Goal: Communication & Community: Answer question/provide support

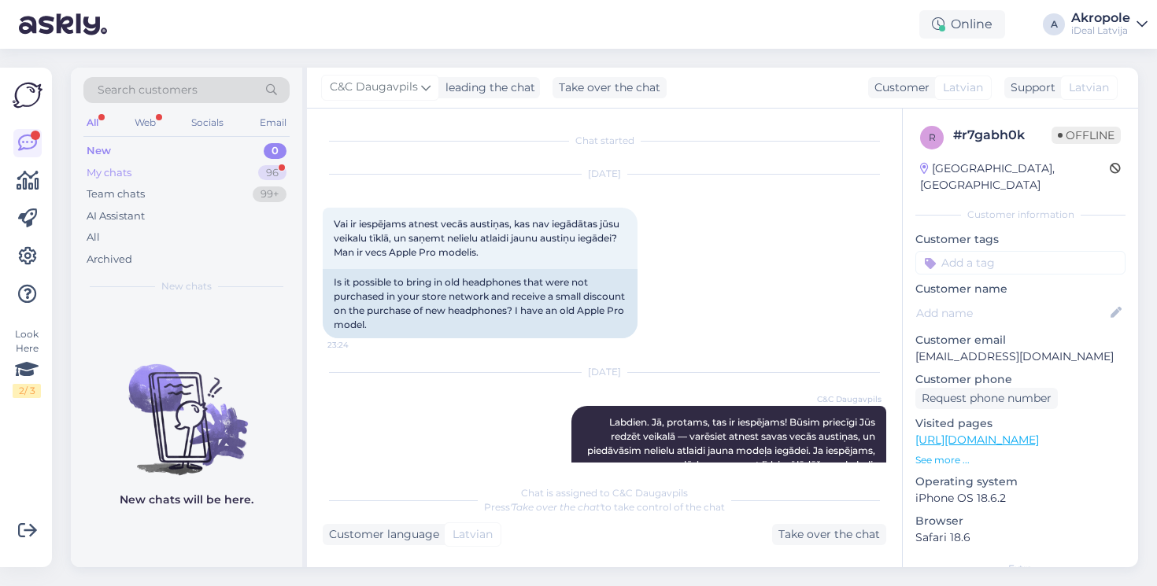
click at [212, 170] on div "My chats 96" at bounding box center [186, 173] width 206 height 22
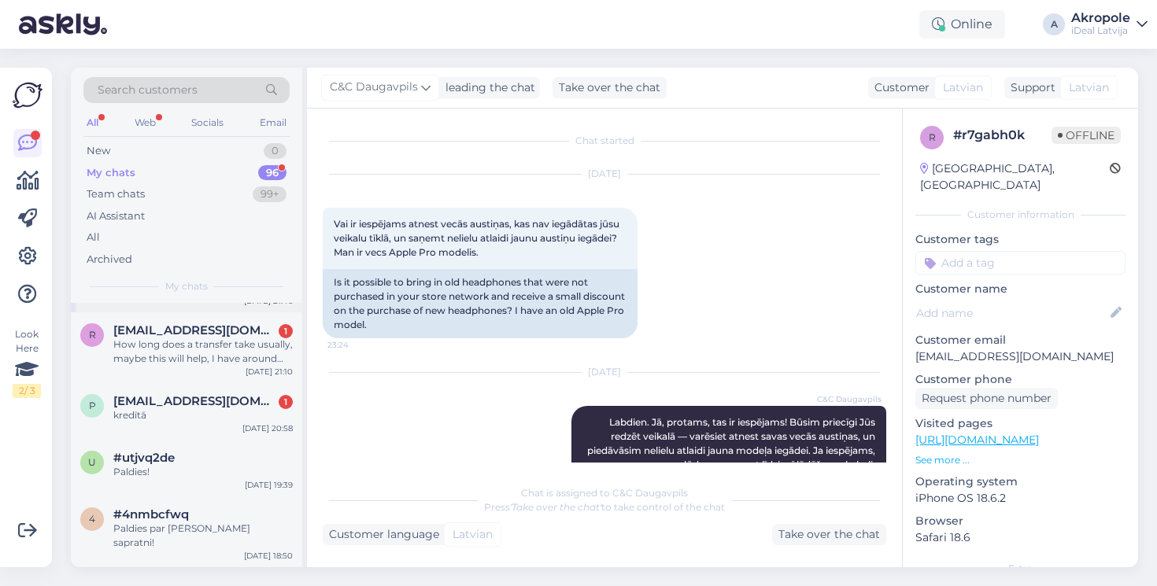
scroll to position [136, 0]
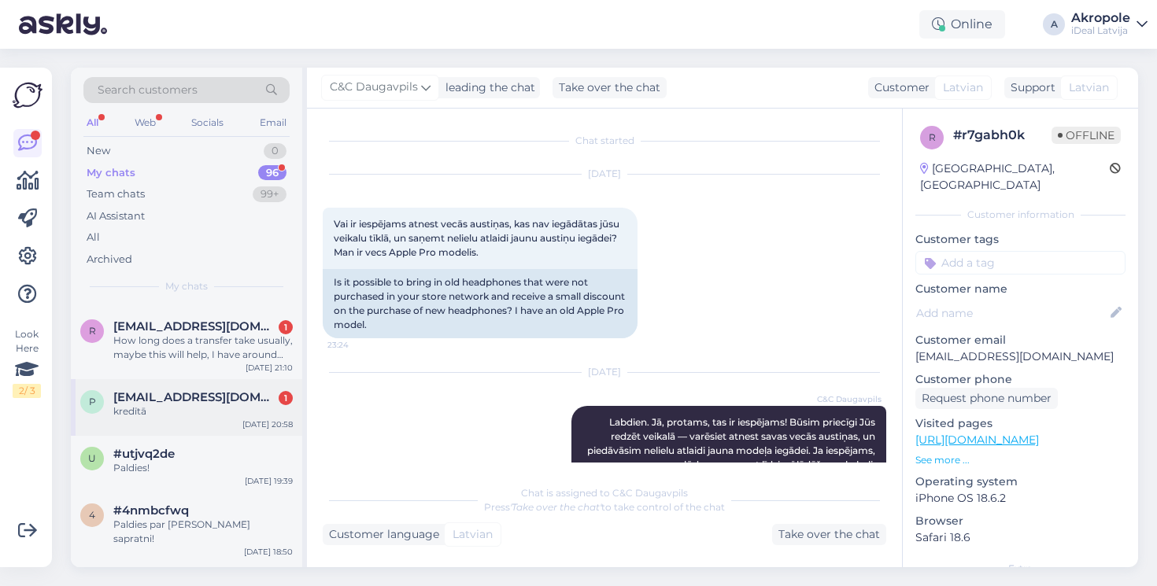
click at [235, 422] on div "p [EMAIL_ADDRESS][DOMAIN_NAME] 1 kredītā [DATE] 20:58" at bounding box center [186, 407] width 231 height 57
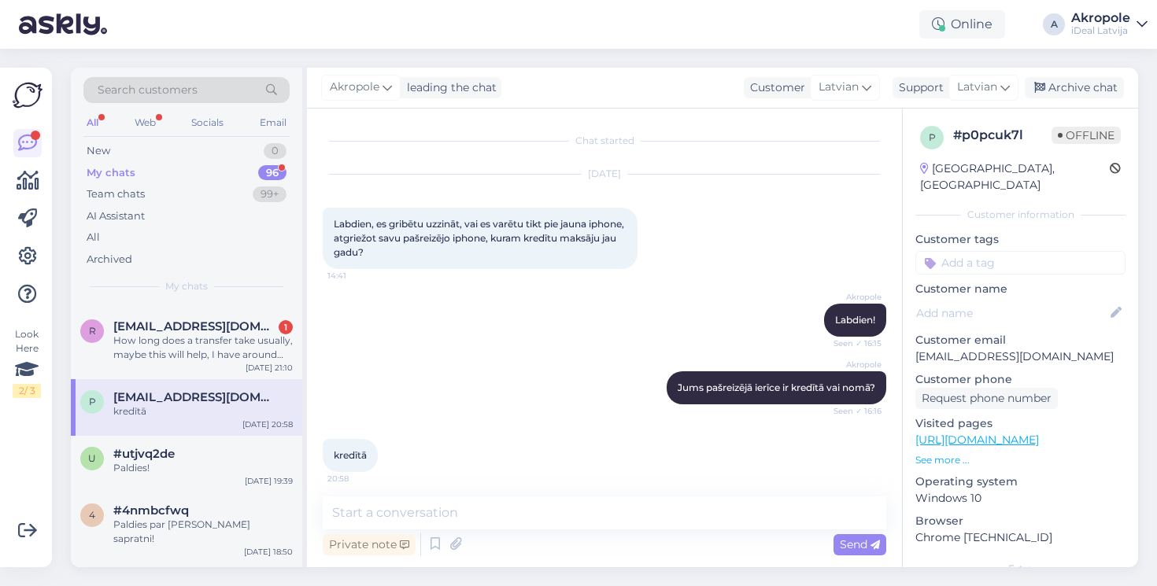
scroll to position [7, 0]
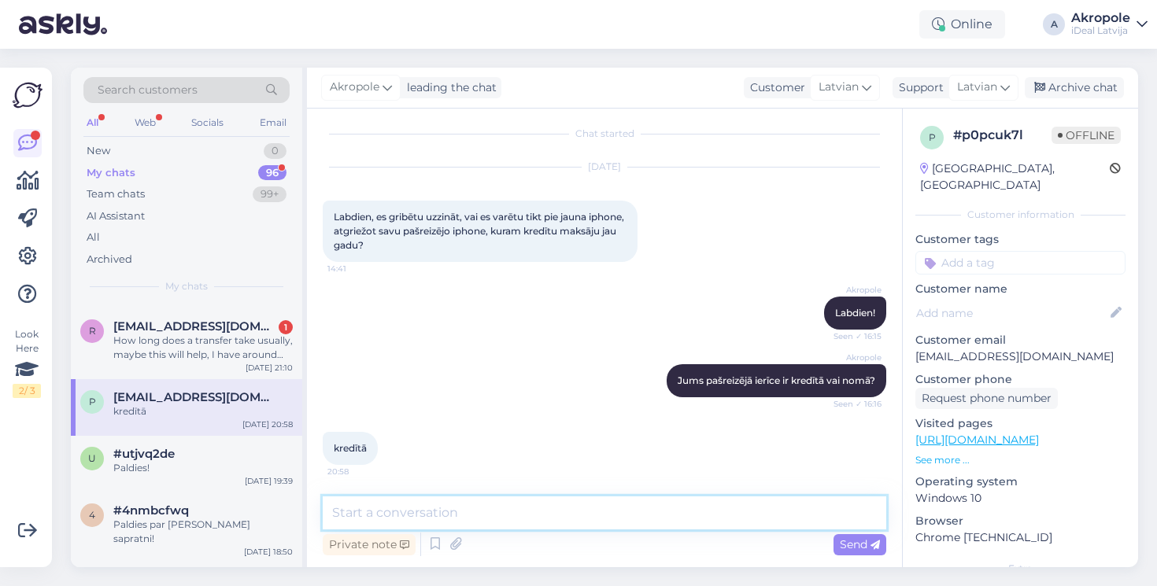
click at [456, 519] on textarea at bounding box center [604, 513] width 563 height 33
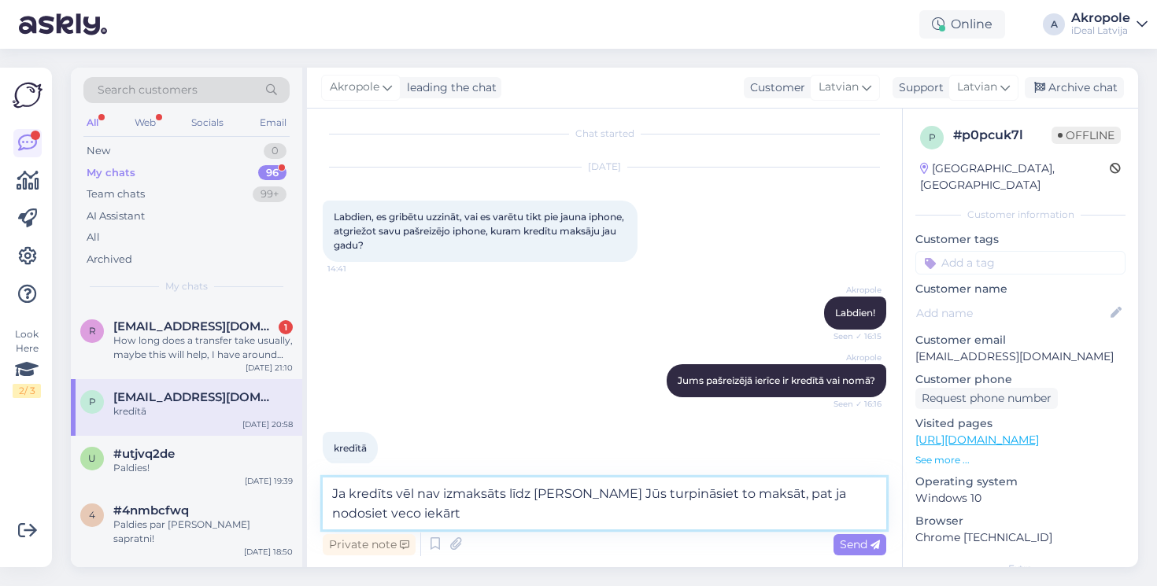
type textarea "Ja kredīts vēl nav izmaksāts līdz galām, tad Jūs turpināsiet to maksāt, pat ja …"
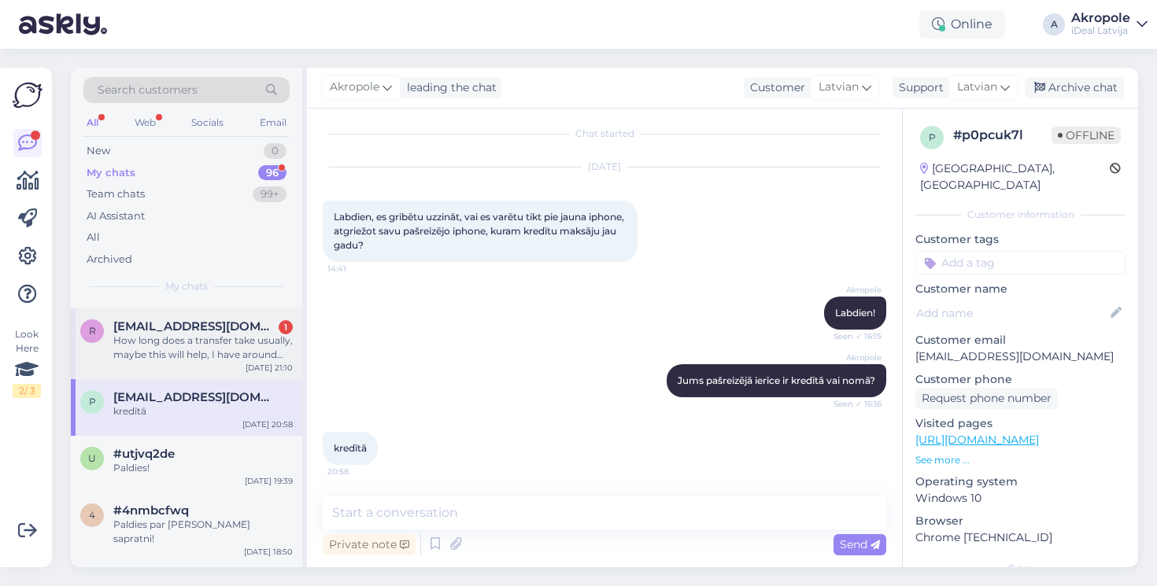
click at [209, 330] on span "[EMAIL_ADDRESS][DOMAIN_NAME]" at bounding box center [195, 326] width 164 height 14
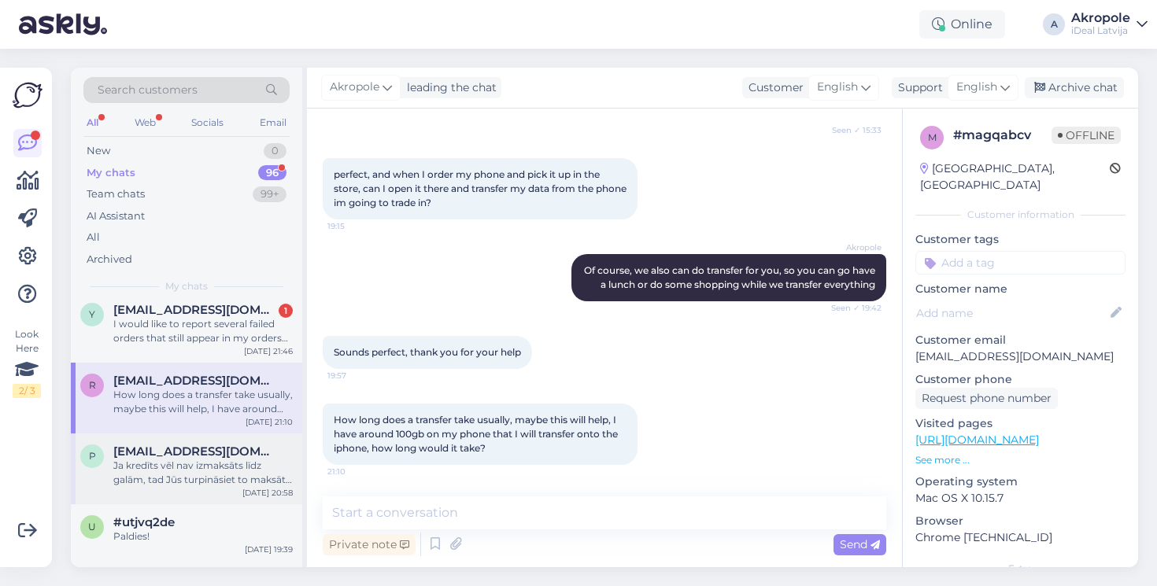
scroll to position [70, 0]
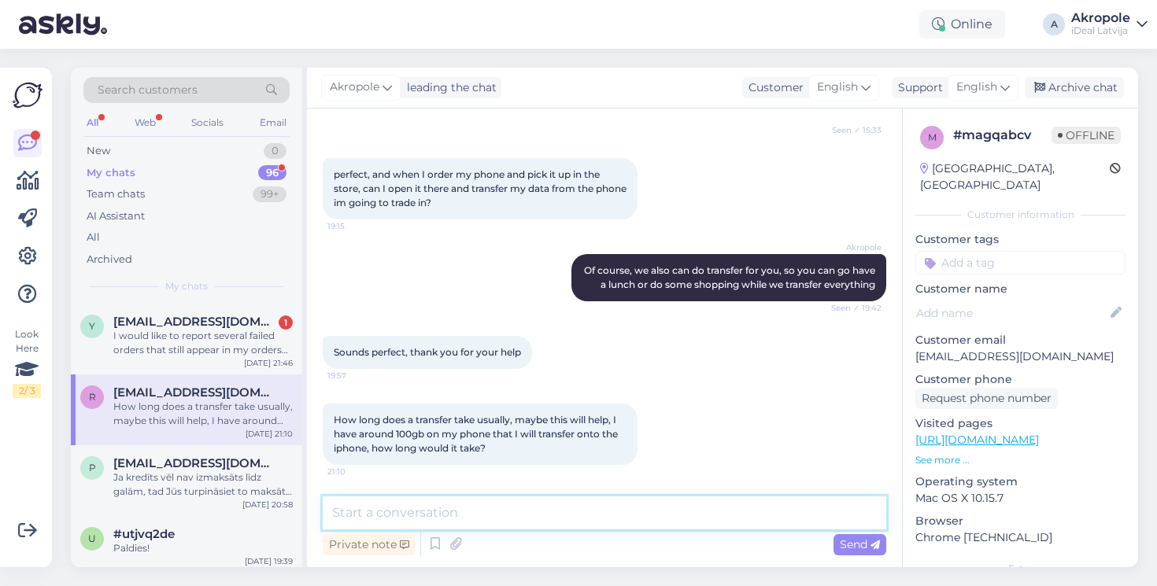
click at [511, 498] on textarea at bounding box center [604, 513] width 563 height 33
type textarea "Depending on an internet speed, 30min-1h"
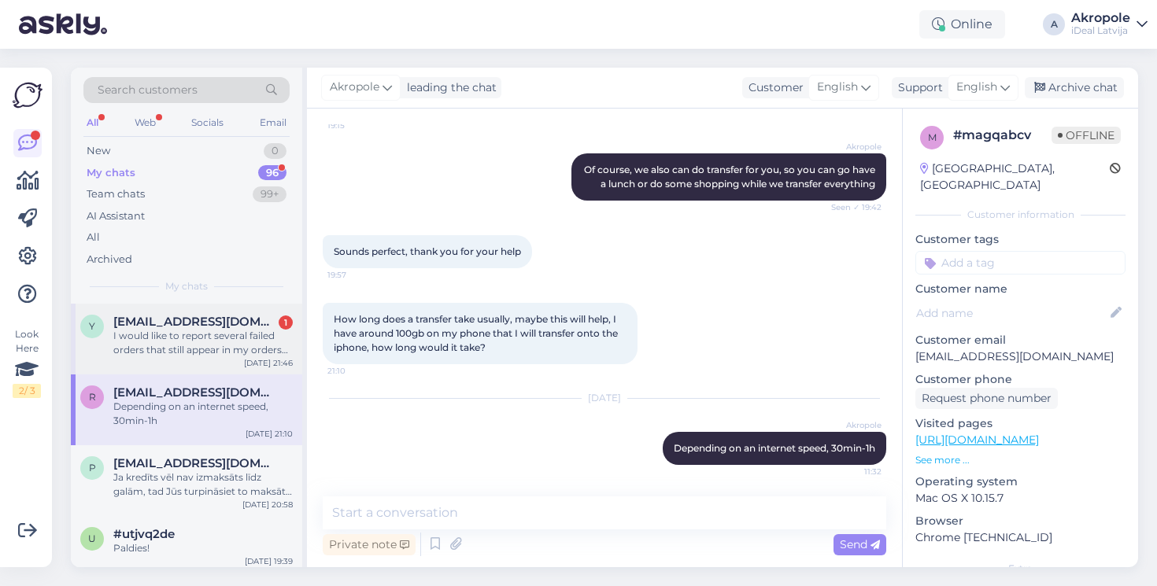
click at [227, 336] on div "I would like to report several failed orders that still appear in my orders lis…" at bounding box center [202, 343] width 179 height 28
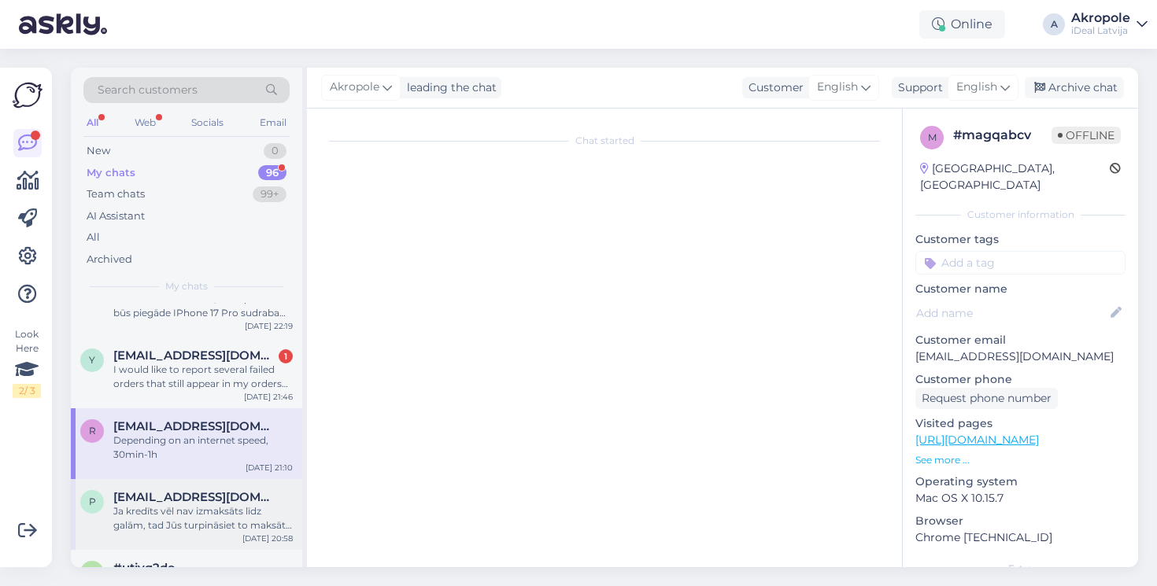
scroll to position [34, 0]
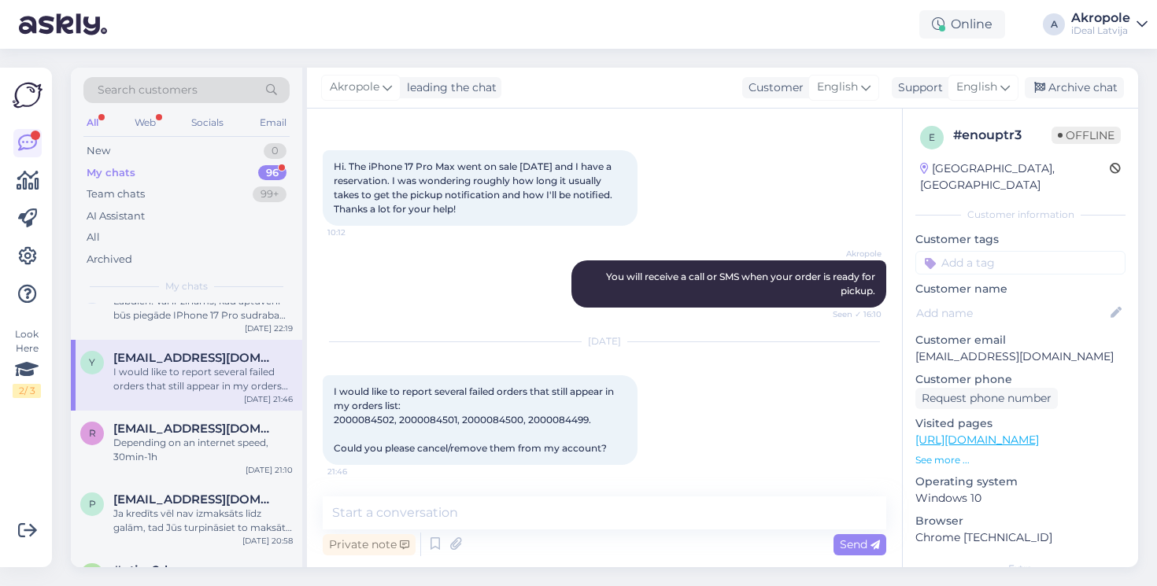
click at [367, 422] on span "I would like to report several failed orders that still appear in my orders lis…" at bounding box center [475, 420] width 282 height 68
copy span "2000084502"
click at [419, 417] on span "I would like to report several failed orders that still appear in my orders lis…" at bounding box center [475, 420] width 282 height 68
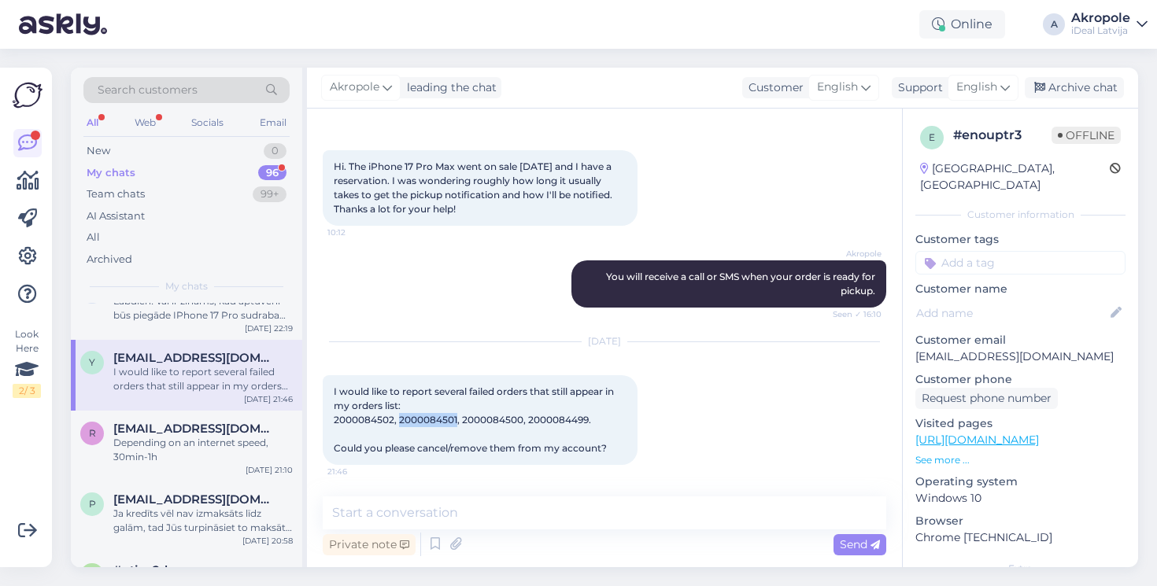
copy span "2000084501"
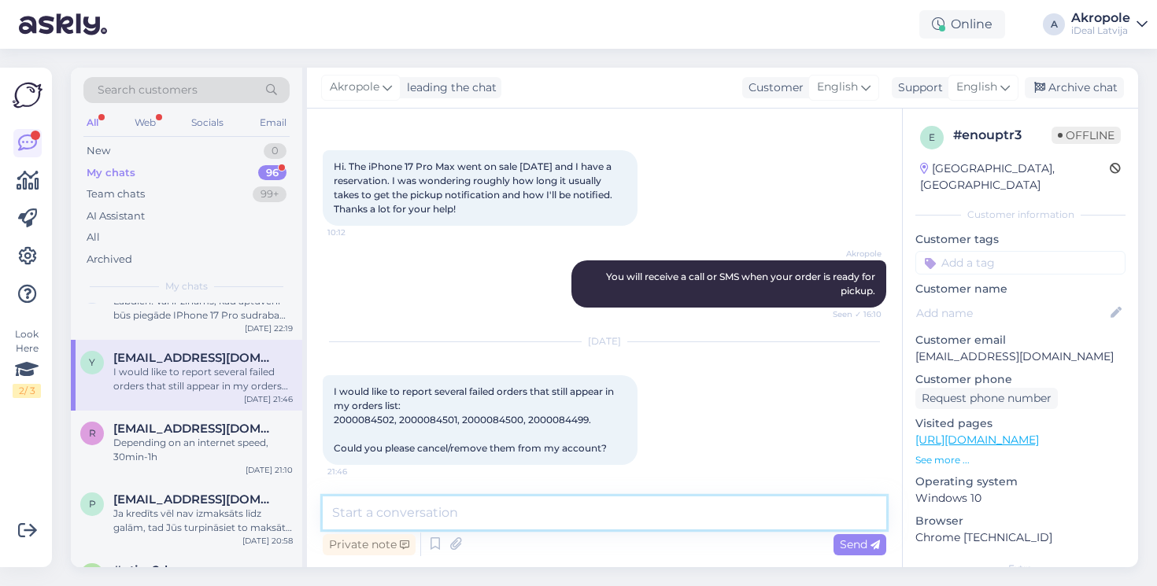
click at [544, 523] on textarea at bounding box center [604, 513] width 563 height 33
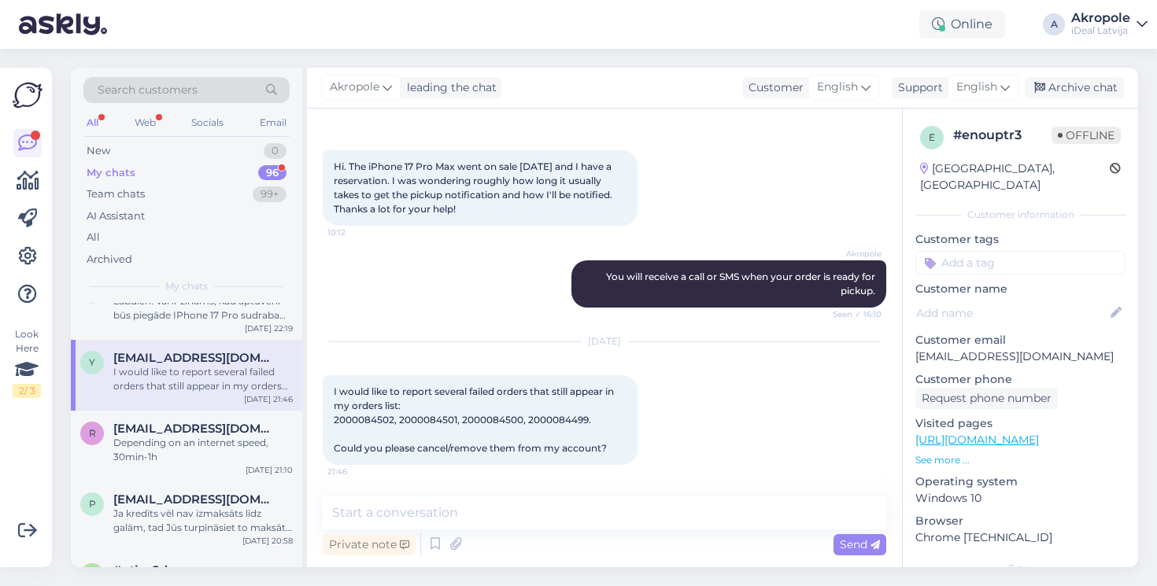
click at [493, 418] on span "I would like to report several failed orders that still appear in my orders lis…" at bounding box center [475, 420] width 282 height 68
copy span "2000084500"
click at [511, 530] on div "Private note Send" at bounding box center [604, 545] width 563 height 30
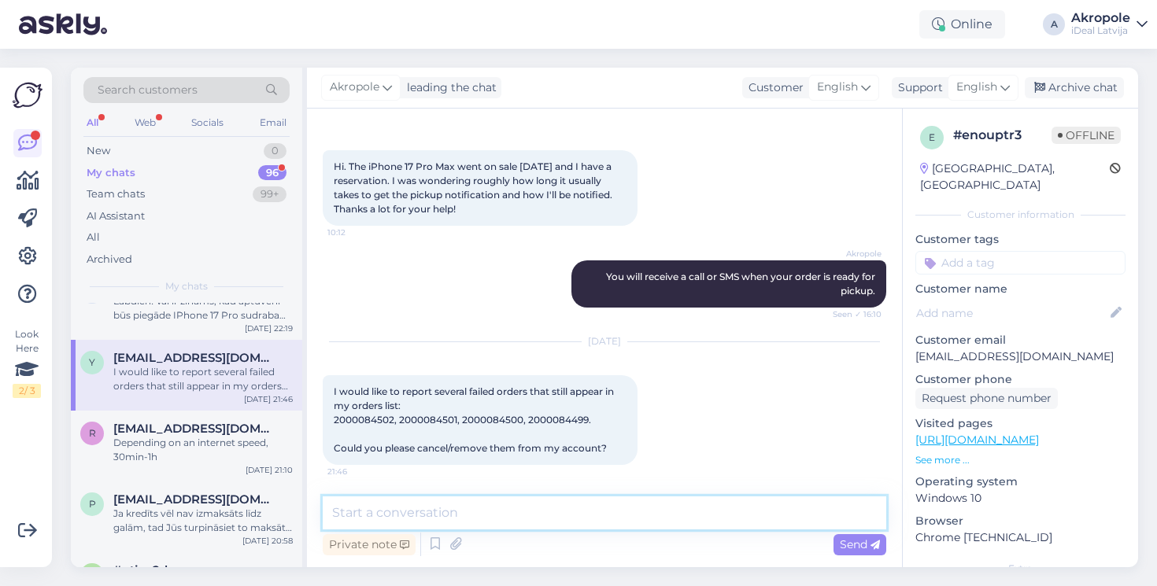
click at [493, 504] on textarea at bounding box center [604, 513] width 563 height 33
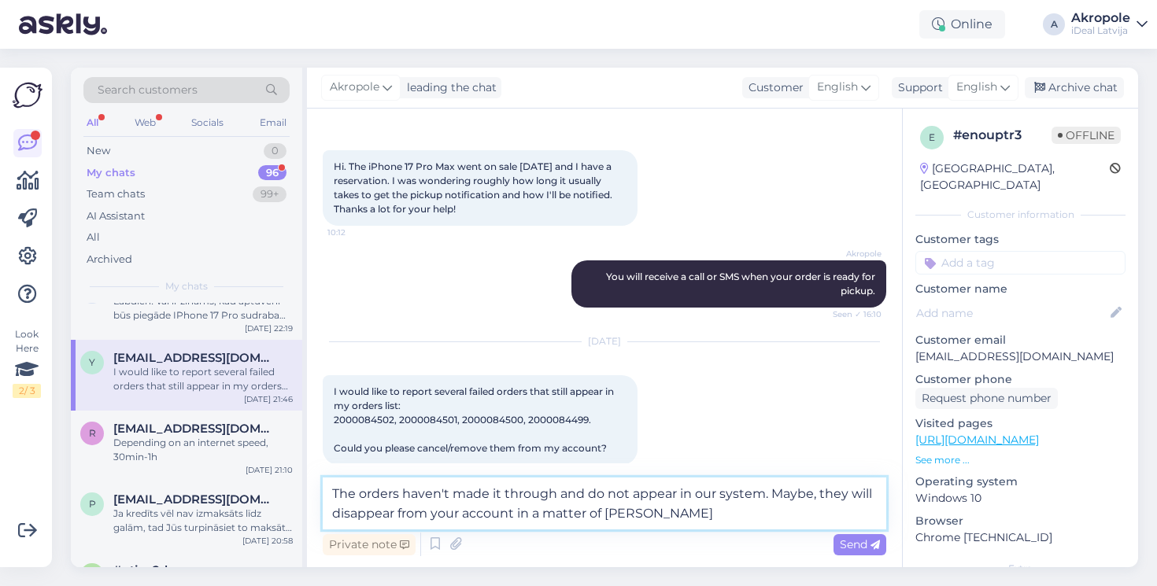
type textarea "The orders haven't made it through and do not appear in our system. Maybe, they…"
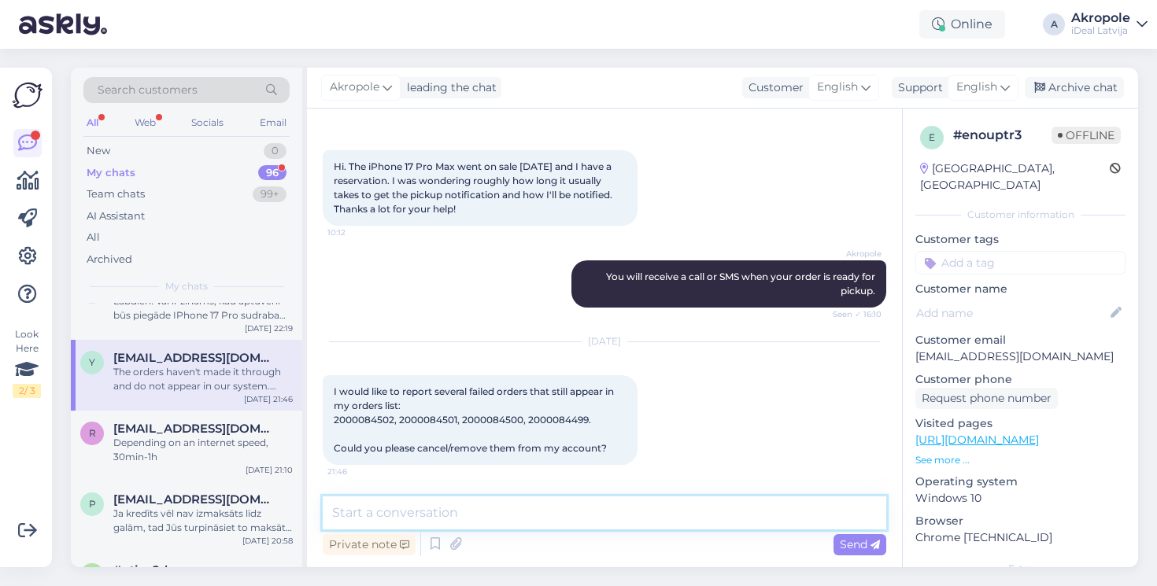
scroll to position [186, 0]
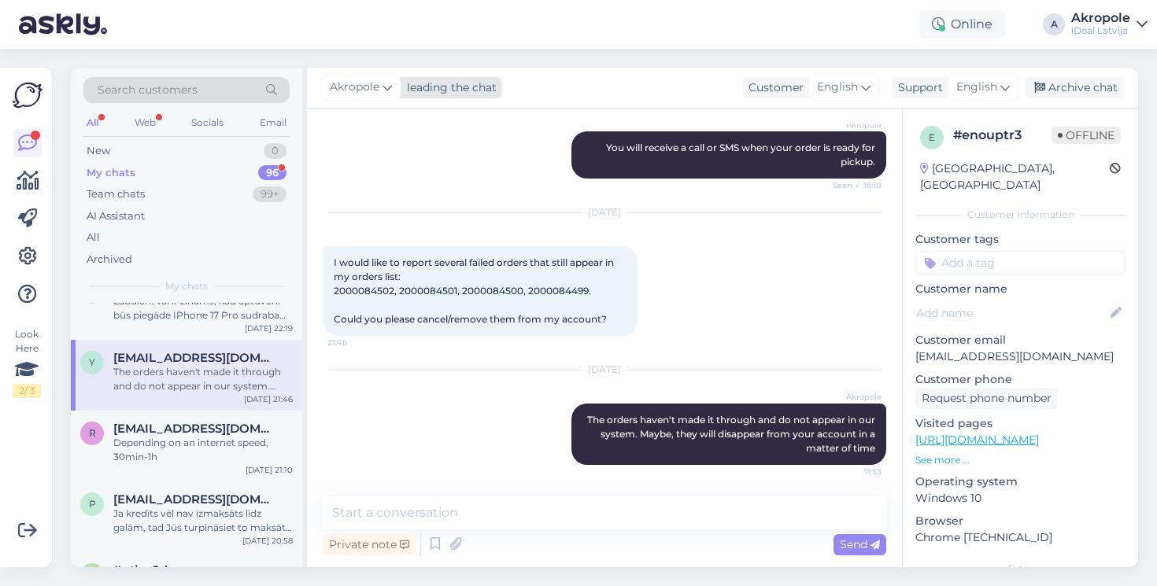
click at [390, 90] on icon at bounding box center [386, 87] width 9 height 17
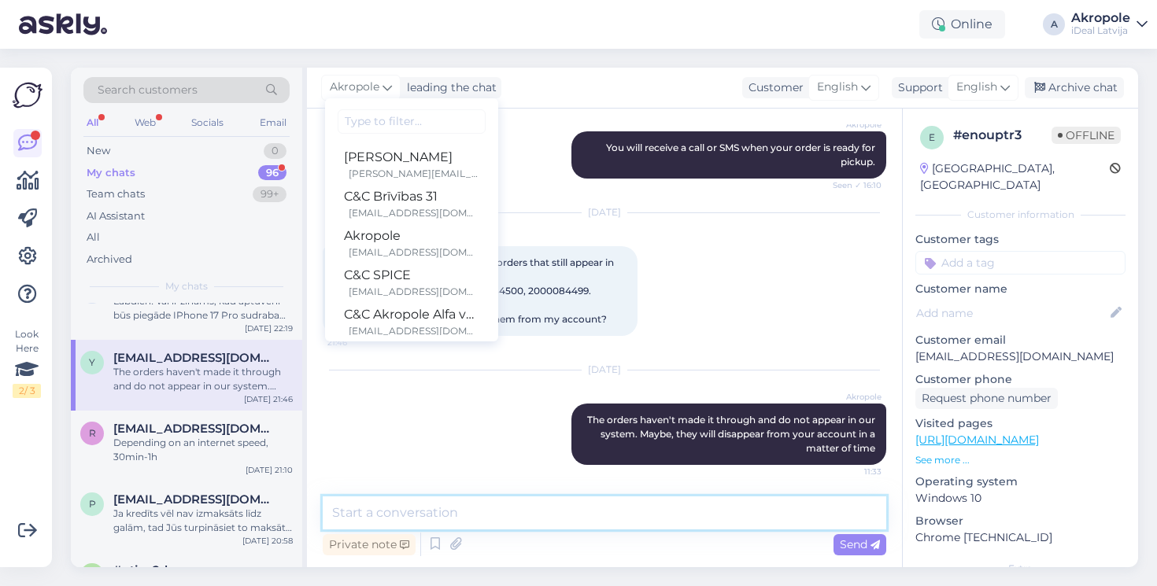
click at [541, 519] on textarea at bounding box center [604, 513] width 563 height 33
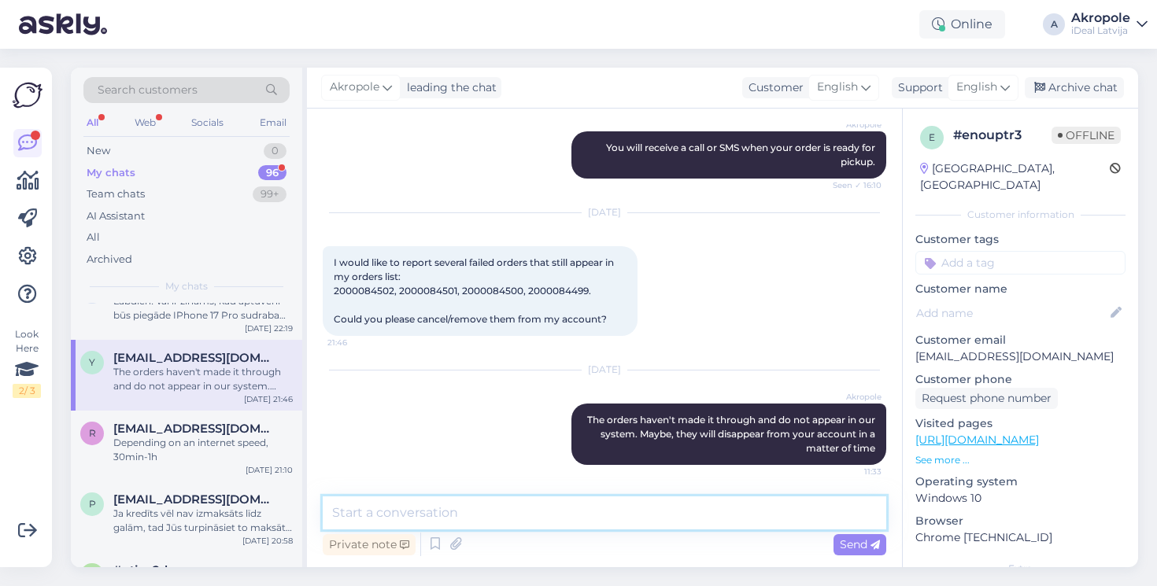
type textarea "I"
type textarea "We will redirect this chat to our WEB team"
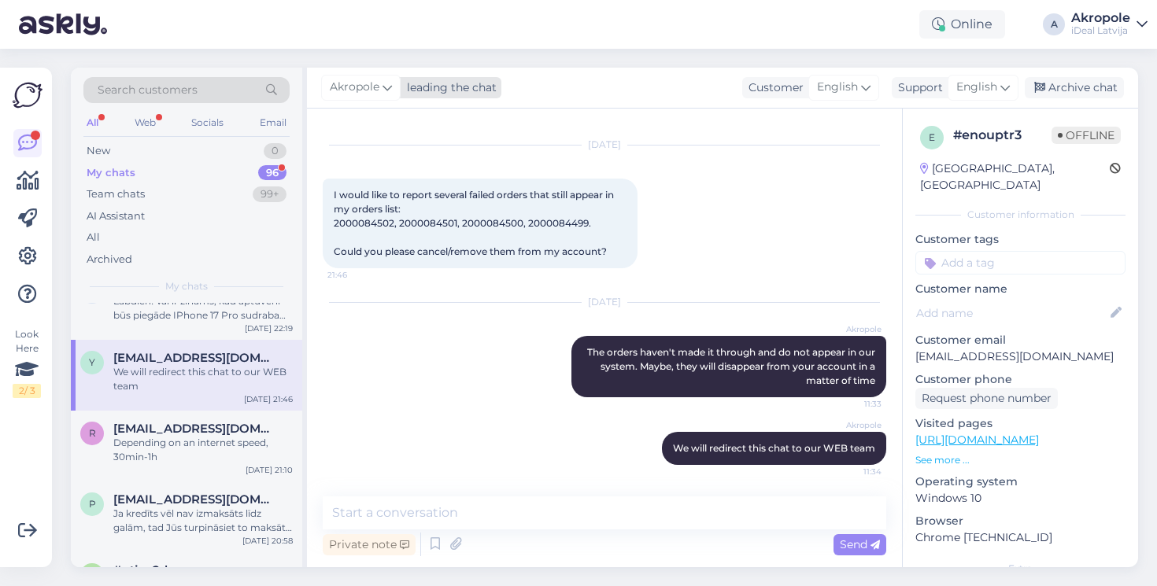
click at [393, 87] on div "Akropole" at bounding box center [360, 87] width 79 height 25
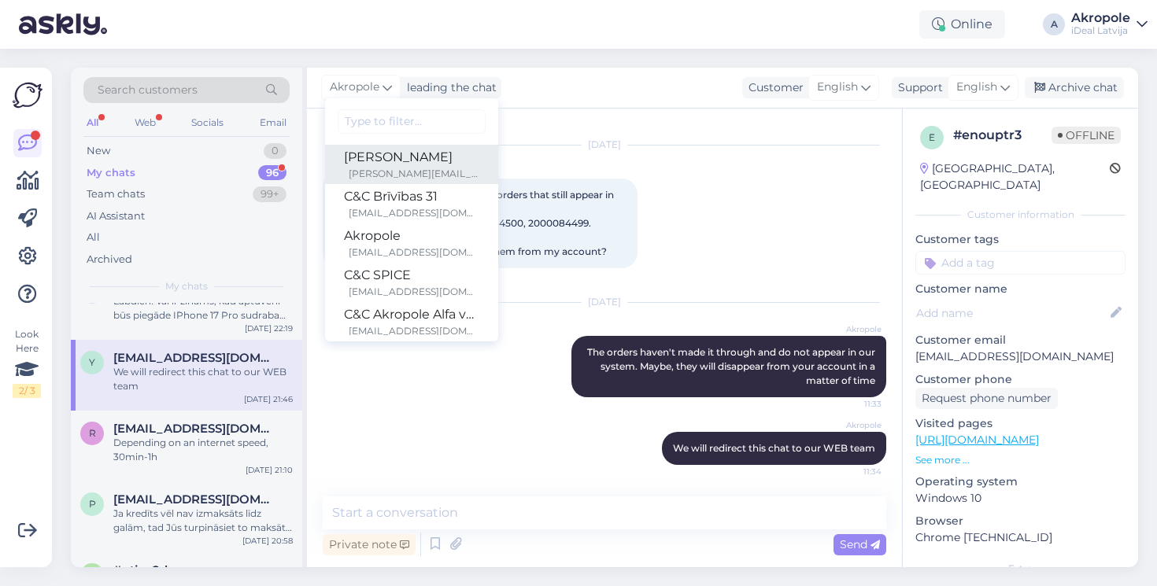
click at [393, 157] on div "[PERSON_NAME]" at bounding box center [411, 157] width 135 height 19
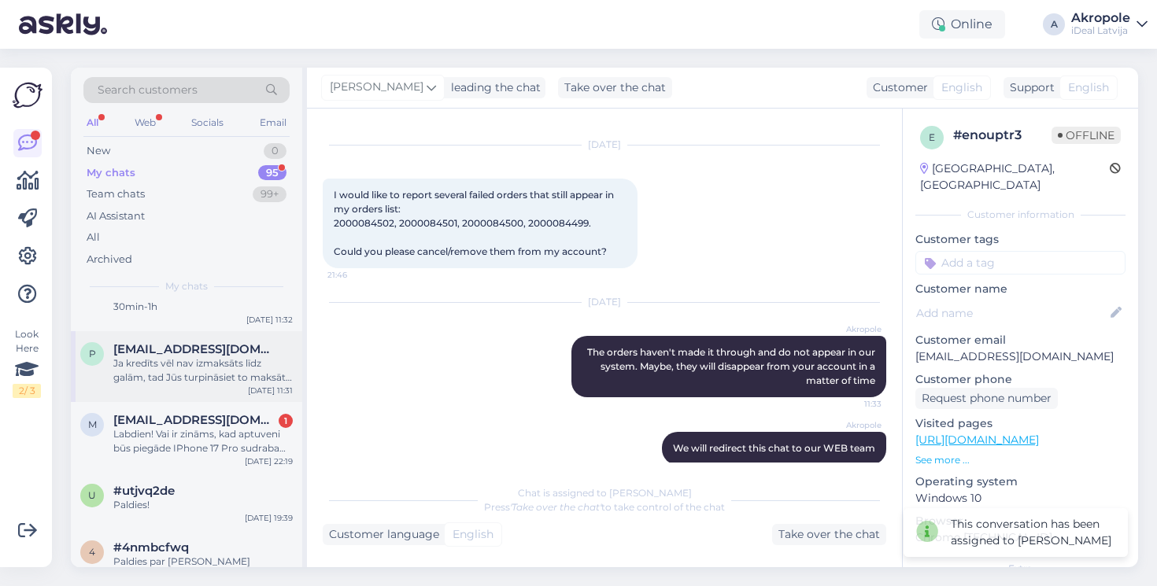
scroll to position [44, 0]
click at [200, 422] on span "[EMAIL_ADDRESS][DOMAIN_NAME]" at bounding box center [195, 419] width 164 height 14
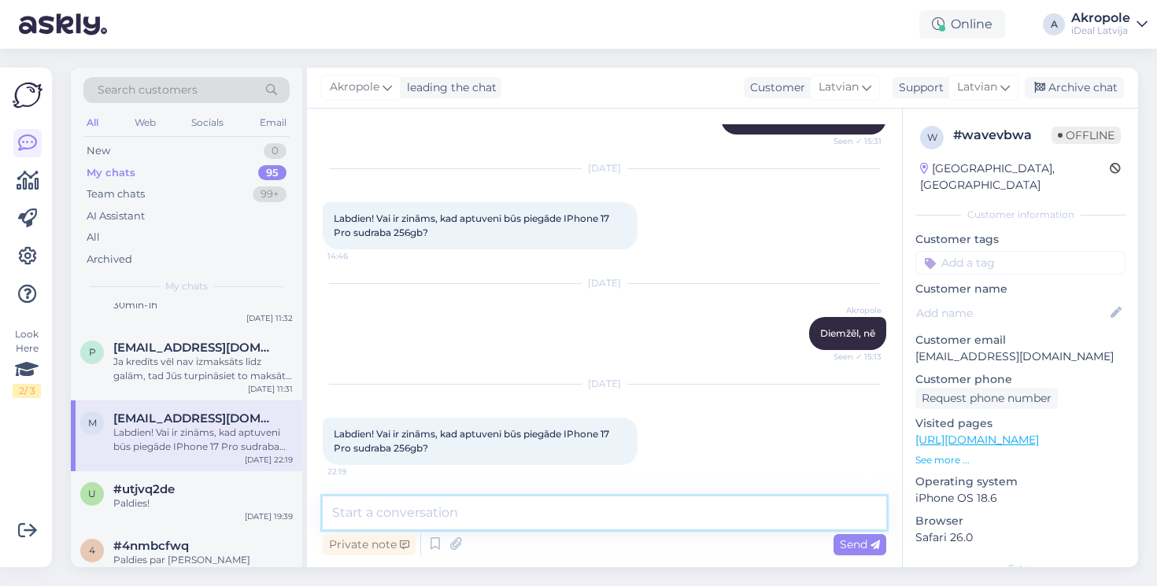
click at [471, 524] on textarea at bounding box center [604, 513] width 563 height 33
type textarea "Labdien!"
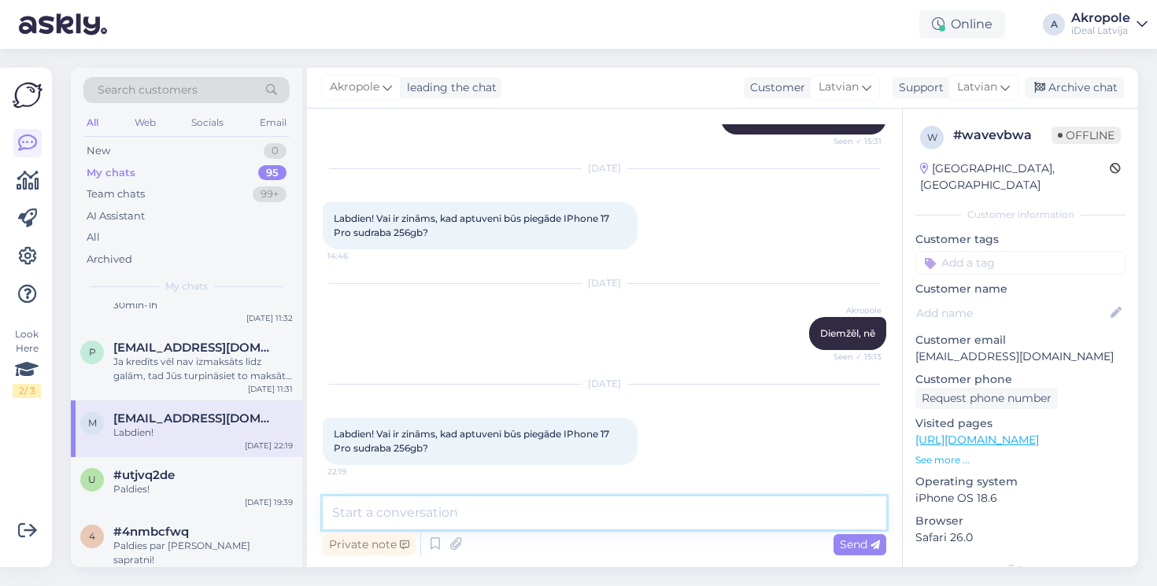
scroll to position [342, 0]
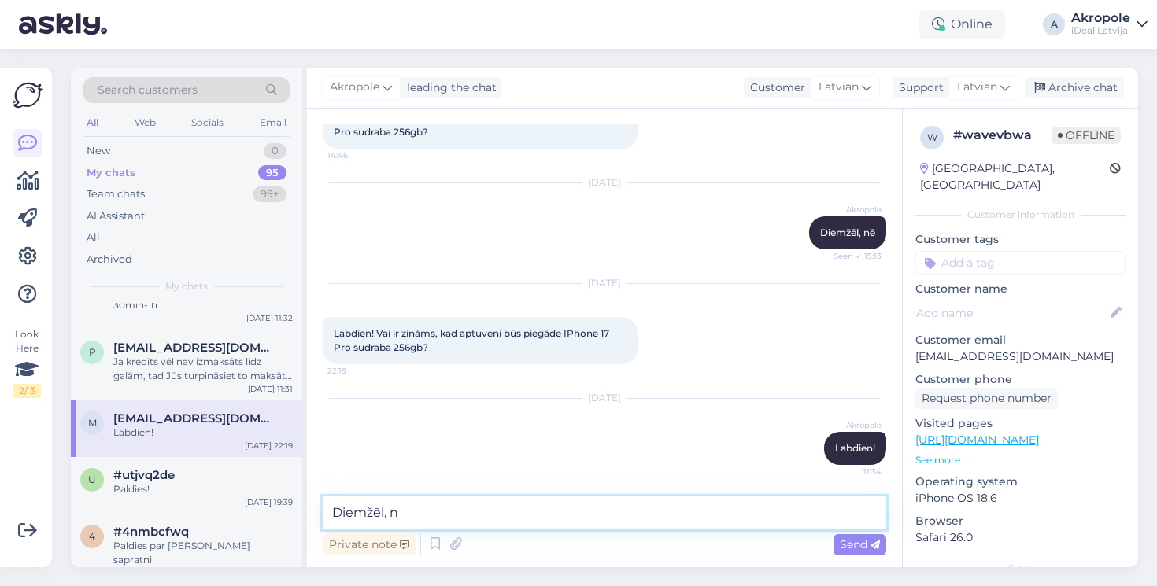
type textarea "Diemžēl, nē"
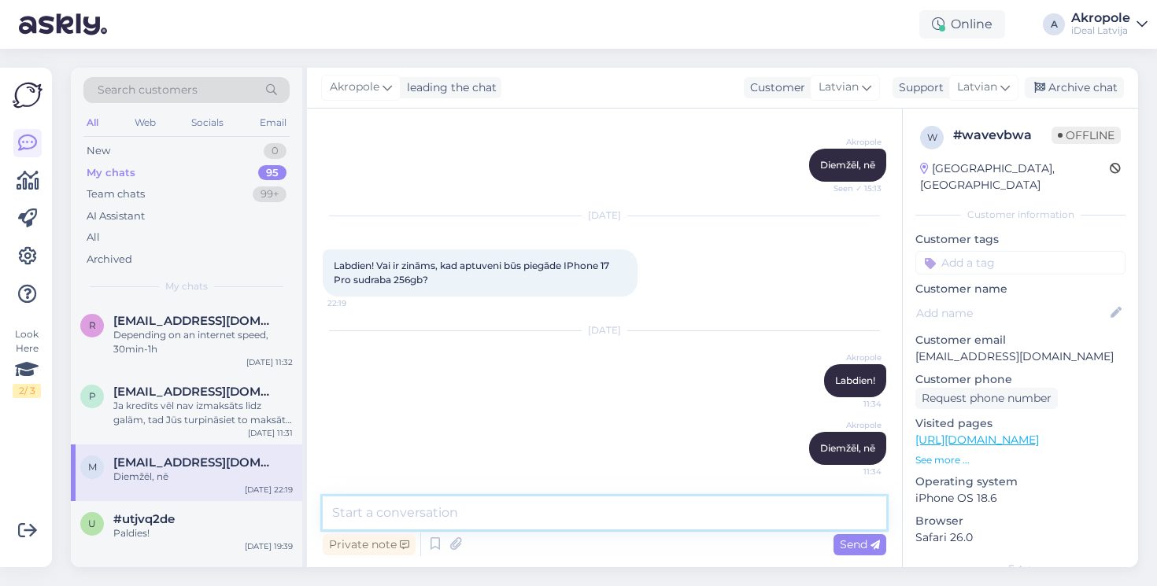
scroll to position [0, 0]
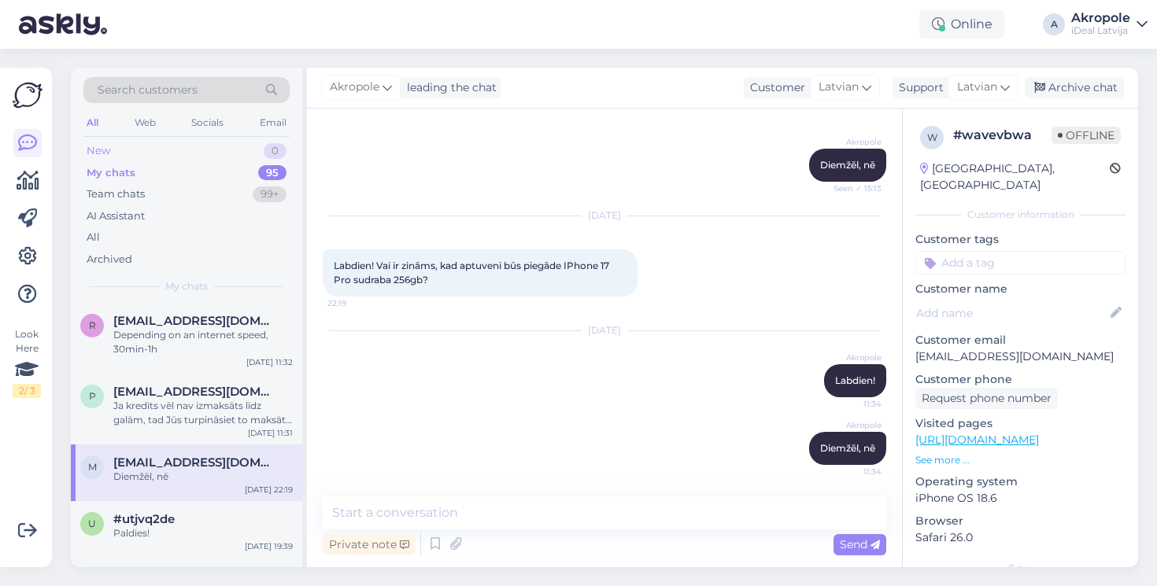
click at [210, 150] on div "New 0" at bounding box center [186, 151] width 206 height 22
